Goal: Information Seeking & Learning: Learn about a topic

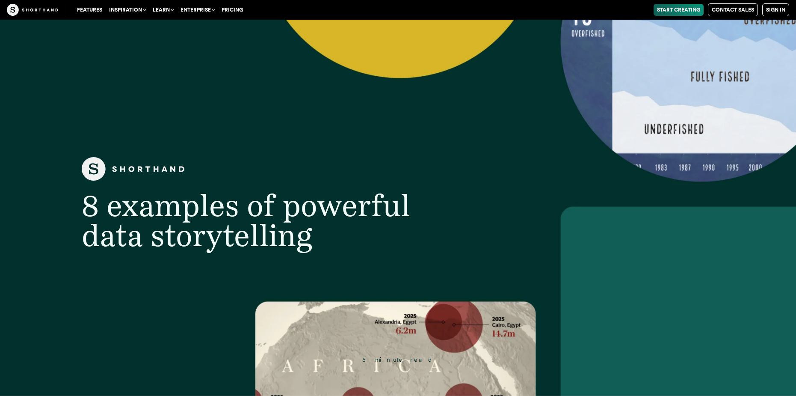
click at [237, 53] on header "8 examples of powerful data storytelling 5 minute read" at bounding box center [398, 208] width 796 height 376
